Goal: Use online tool/utility: Utilize a website feature to perform a specific function

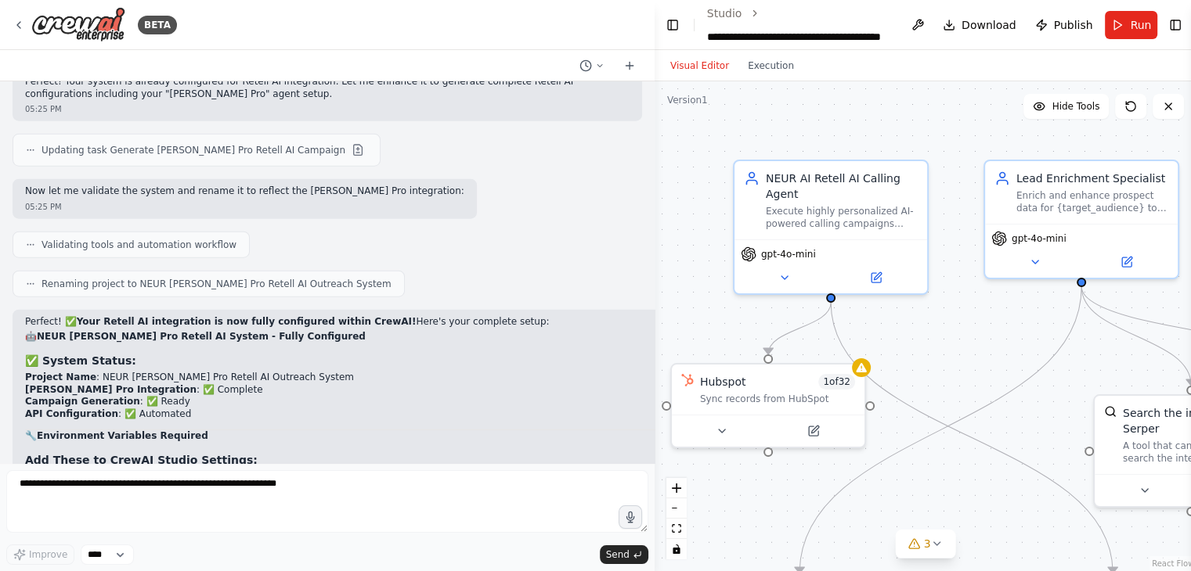
scroll to position [63456, 0]
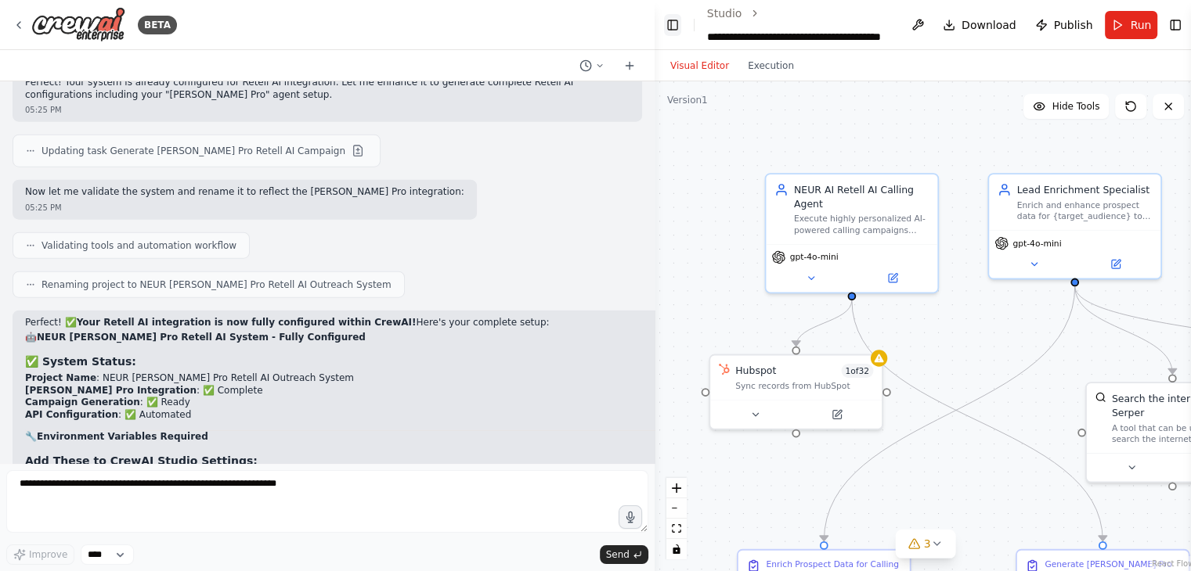
click at [676, 21] on button "Toggle Left Sidebar" at bounding box center [672, 25] width 17 height 22
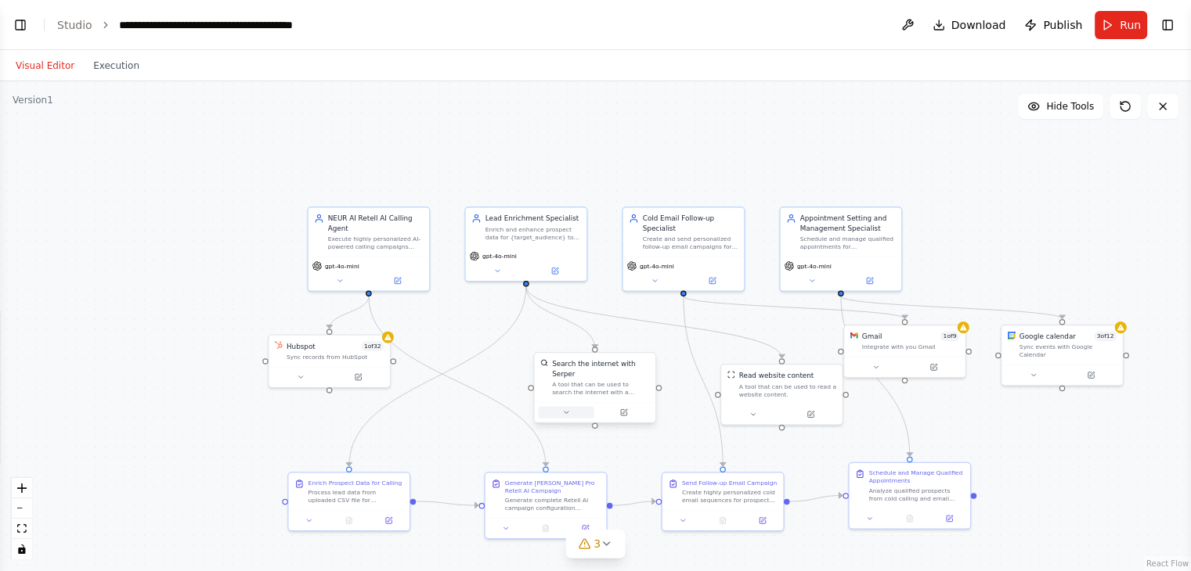
click at [567, 409] on icon at bounding box center [566, 413] width 8 height 8
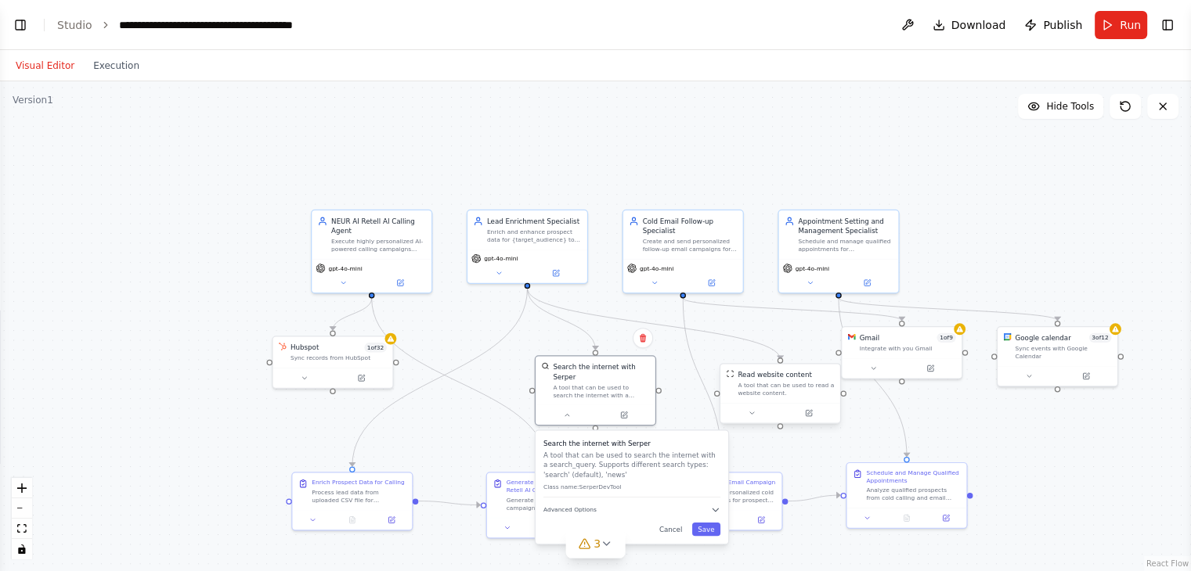
click at [751, 419] on div at bounding box center [780, 413] width 120 height 20
click at [751, 413] on icon at bounding box center [752, 414] width 4 height 2
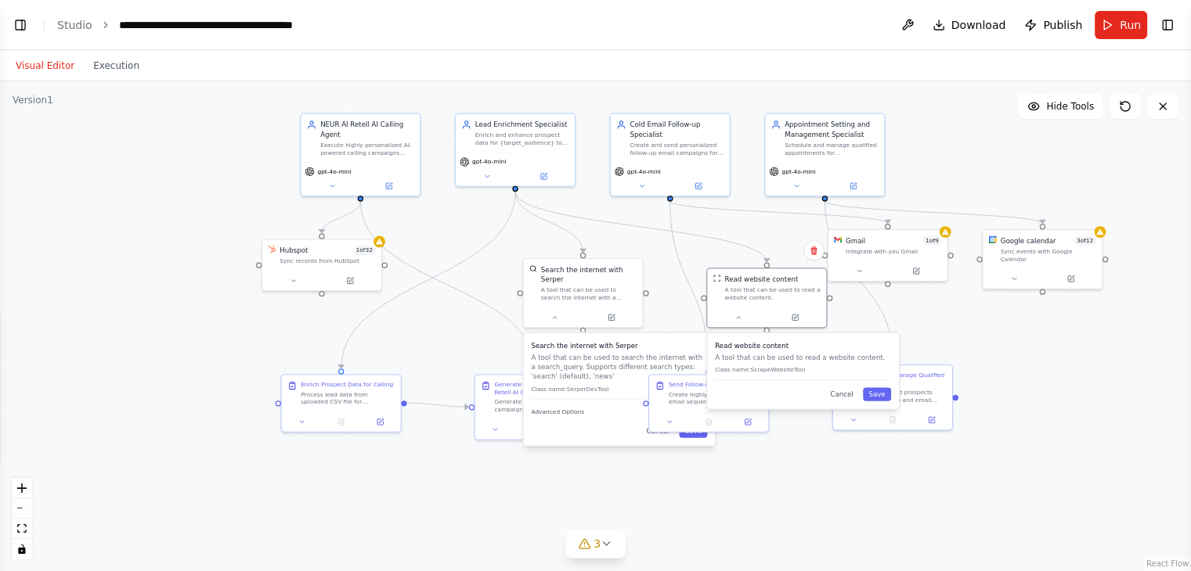
drag, startPoint x: 738, startPoint y: 324, endPoint x: 725, endPoint y: 226, distance: 98.7
click at [725, 226] on div ".deletable-edge-delete-btn { width: 20px; height: 20px; border: 0px solid #ffff…" at bounding box center [595, 326] width 1191 height 490
click at [875, 401] on div "Read website content A tool that can be used to read a website content. Class n…" at bounding box center [803, 371] width 192 height 76
click at [881, 395] on button "Save" at bounding box center [877, 393] width 28 height 13
click at [557, 311] on button at bounding box center [554, 316] width 55 height 12
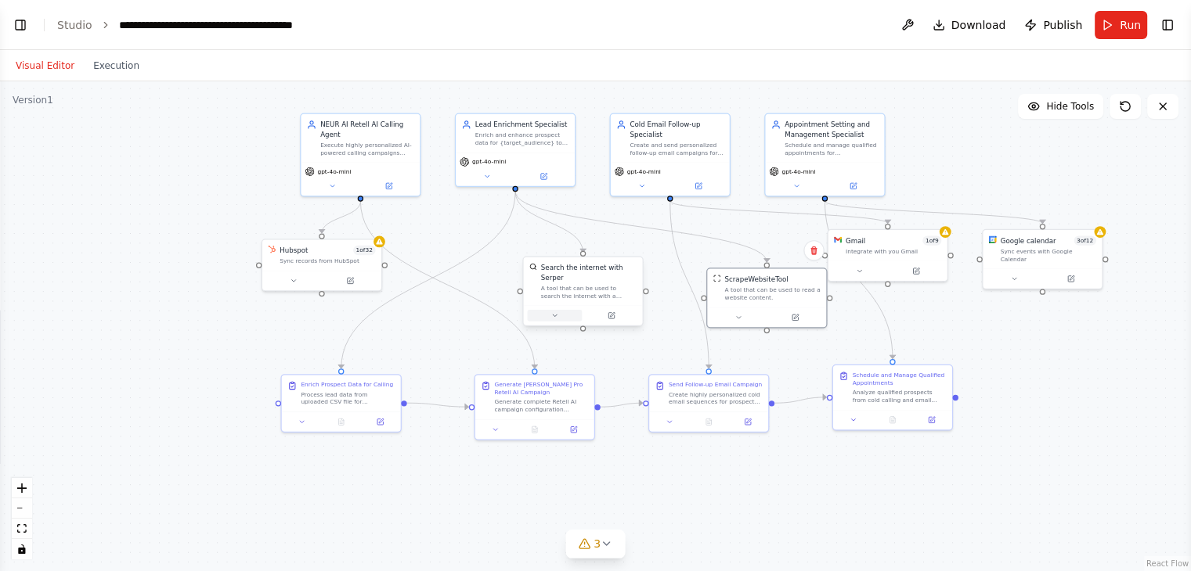
click at [557, 311] on button at bounding box center [554, 316] width 55 height 12
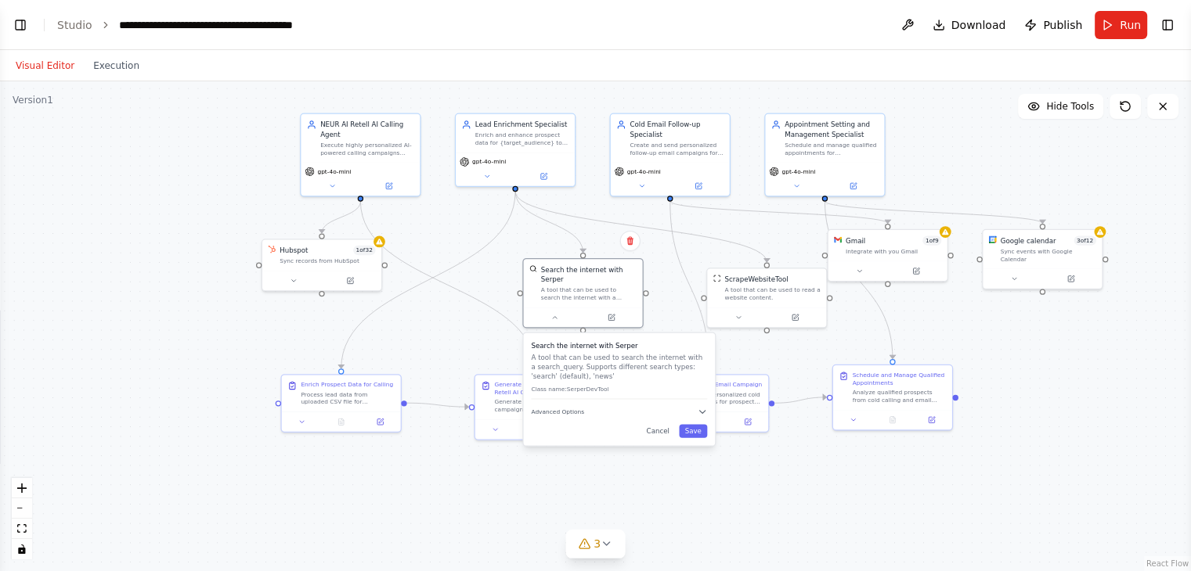
click at [570, 408] on div "Search the internet with Serper A tool that can be used to search the internet …" at bounding box center [620, 389] width 192 height 113
click at [558, 408] on span "Advanced Options" at bounding box center [557, 412] width 53 height 8
click at [587, 457] on input "text" at bounding box center [619, 464] width 162 height 17
click at [26, 14] on button "Toggle Left Sidebar" at bounding box center [20, 25] width 22 height 22
click at [24, 16] on div "BETA a multi-agent outreach system composed of an AI called calling agent and p…" at bounding box center [595, 285] width 1191 height 571
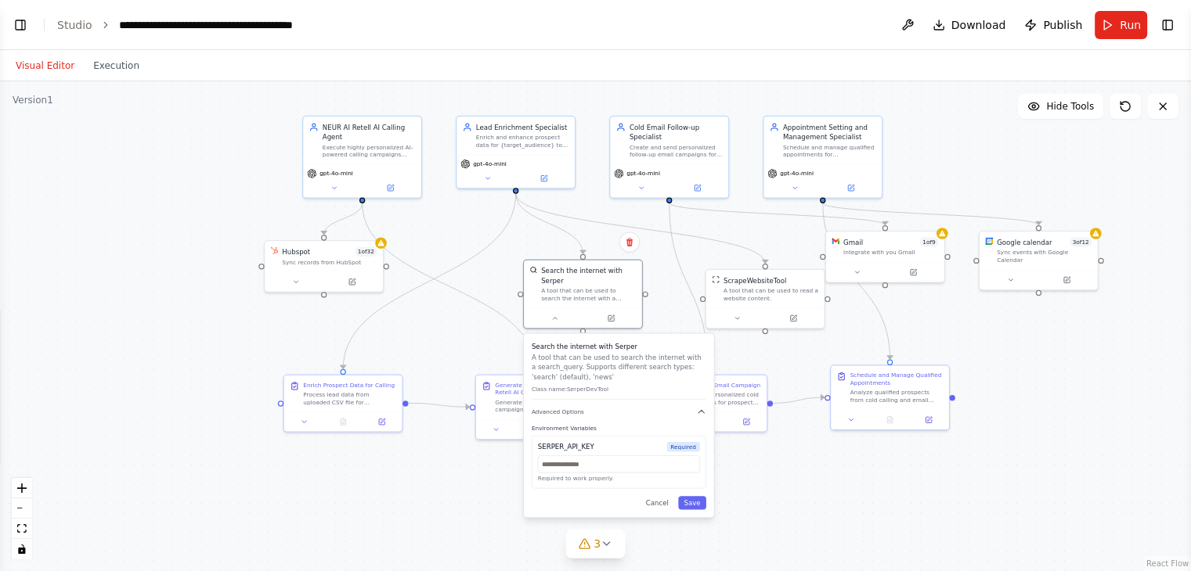
click at [23, 21] on div "BETA a multi-agent outreach system composed of an AI called calling agent and p…" at bounding box center [595, 285] width 1191 height 571
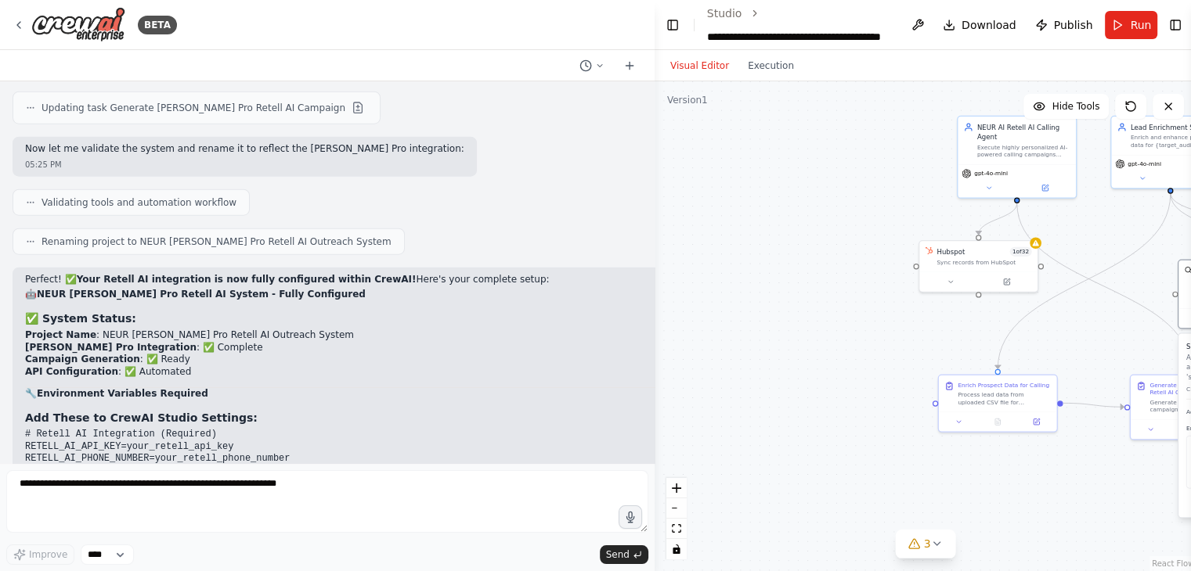
scroll to position [63497, 0]
drag, startPoint x: 25, startPoint y: 242, endPoint x: 56, endPoint y: 243, distance: 31.3
click at [56, 431] on code "# Retell AI Integration (Required) RETELL_AI_API_KEY=your_retell_api_key RETELL…" at bounding box center [157, 504] width 265 height 146
copy code "[PERSON_NAME]"
